Goal: Transaction & Acquisition: Purchase product/service

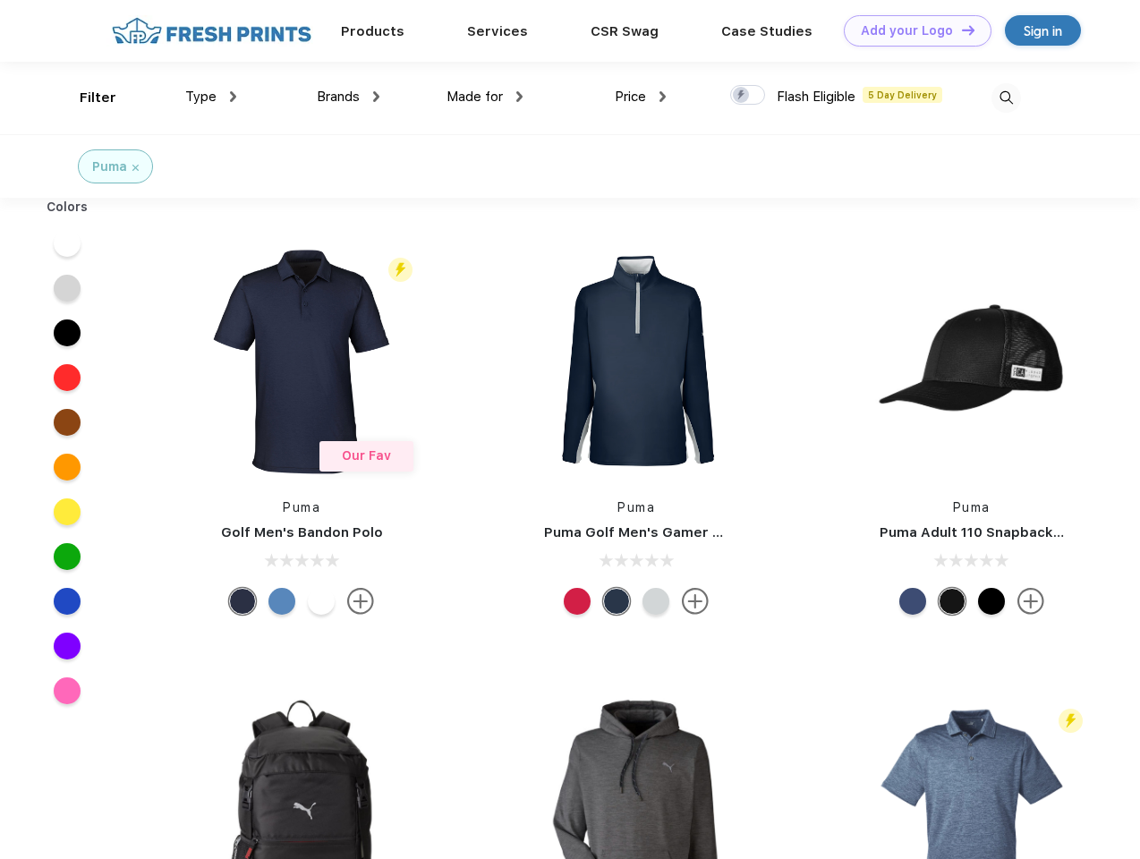
click at [911, 30] on link "Add your Logo Design Tool" at bounding box center [918, 30] width 148 height 31
click at [0, 0] on div "Design Tool" at bounding box center [0, 0] width 0 height 0
click at [960, 30] on link "Add your Logo Design Tool" at bounding box center [918, 30] width 148 height 31
click at [86, 98] on div "Filter" at bounding box center [98, 98] width 37 height 21
click at [211, 97] on span "Type" at bounding box center [200, 97] width 31 height 16
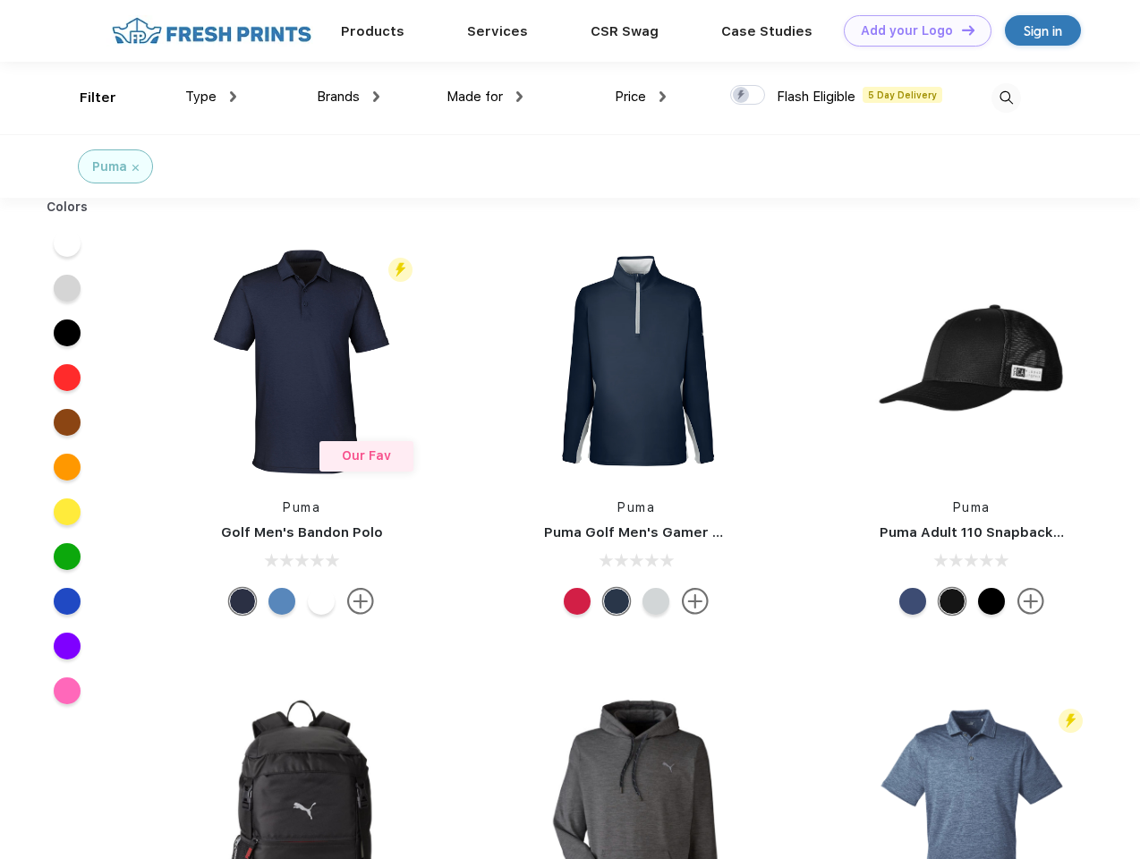
click at [348, 97] on span "Brands" at bounding box center [338, 97] width 43 height 16
click at [485, 97] on span "Made for" at bounding box center [474, 97] width 56 height 16
click at [641, 97] on span "Price" at bounding box center [630, 97] width 31 height 16
click at [748, 96] on div at bounding box center [747, 95] width 35 height 20
click at [742, 96] on input "checkbox" at bounding box center [736, 90] width 12 height 12
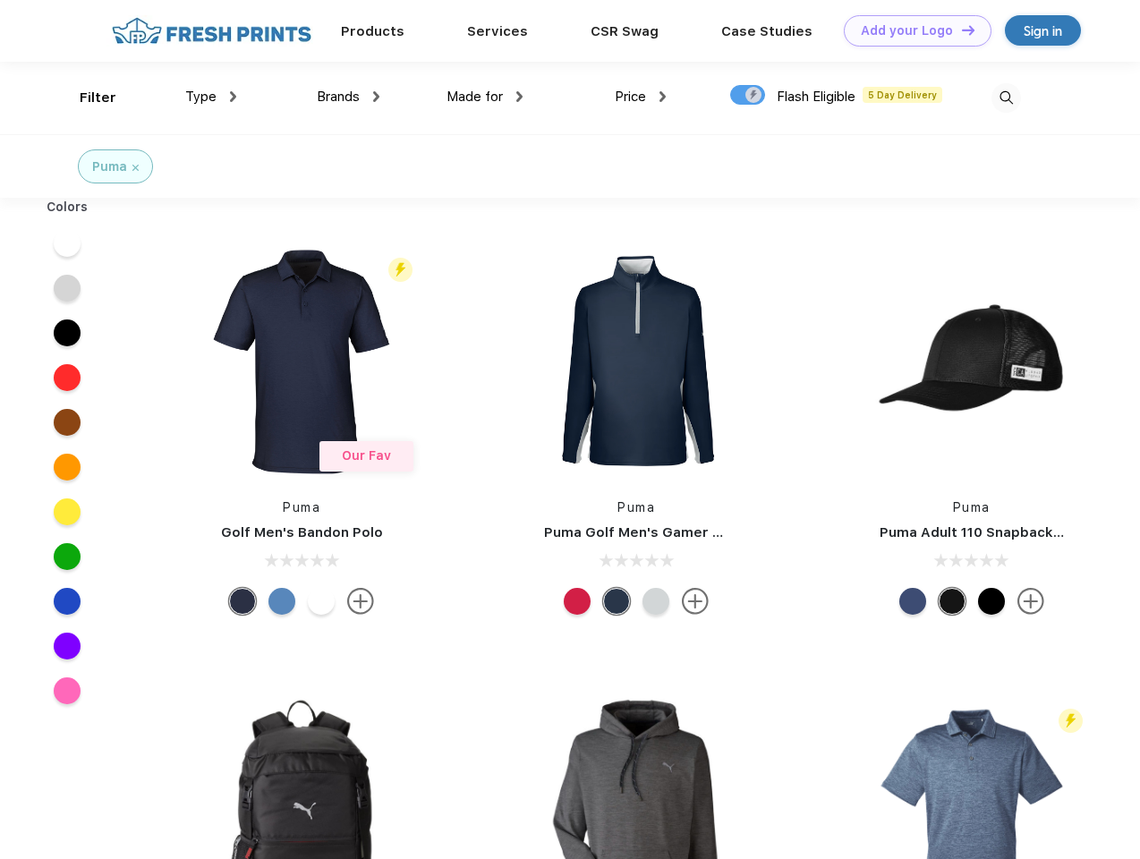
click at [1006, 98] on img at bounding box center [1006, 98] width 30 height 30
